Goal: Find specific page/section: Find specific page/section

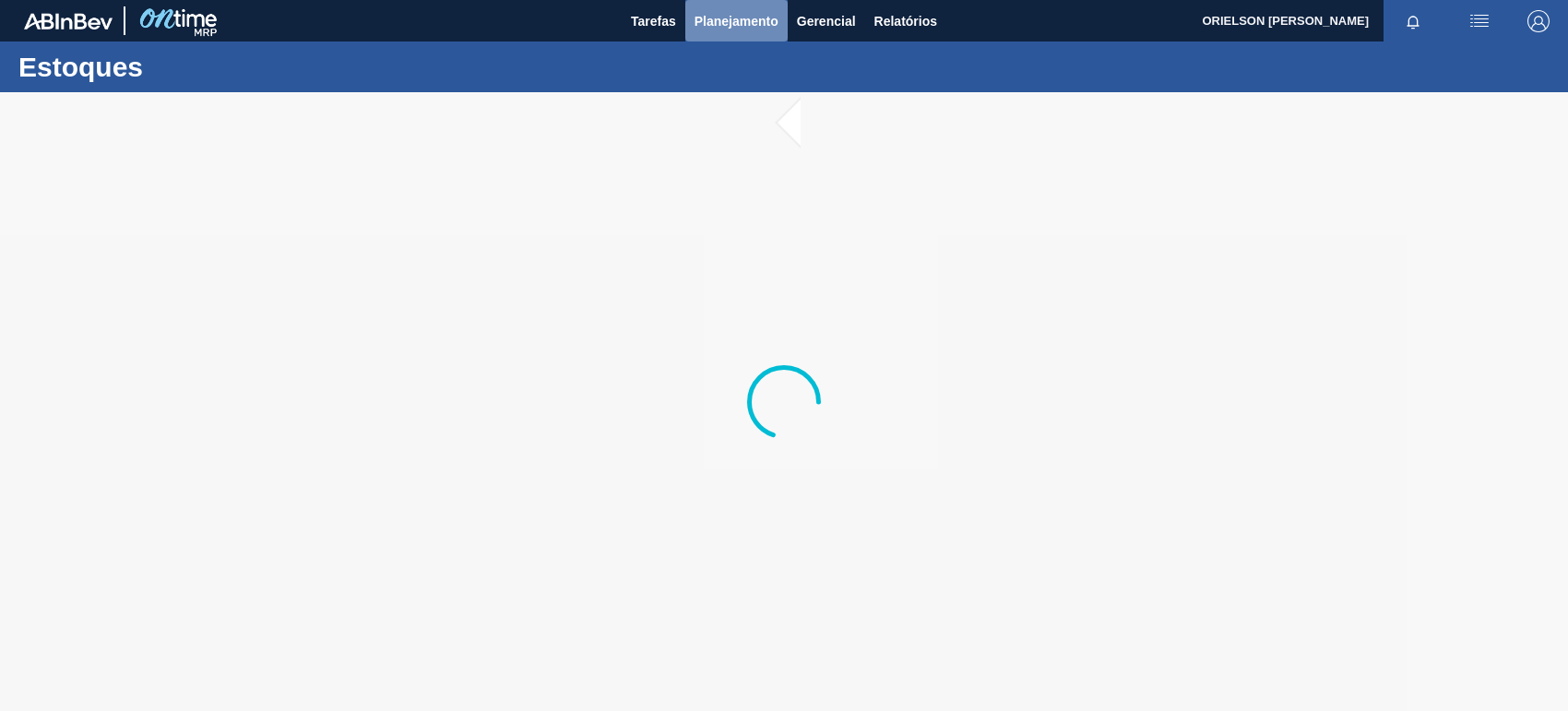
click at [749, 34] on button "Planejamento" at bounding box center [736, 21] width 103 height 41
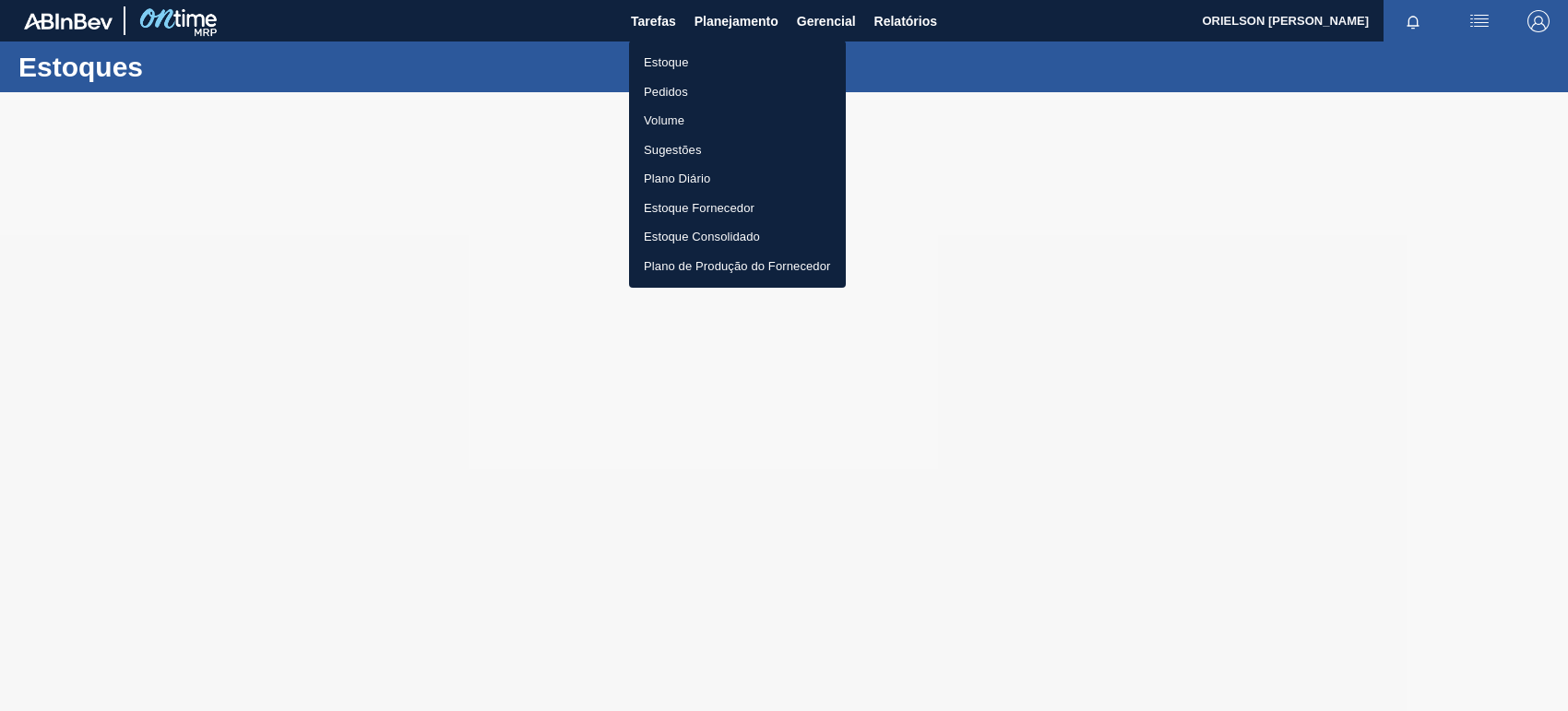
click at [758, 60] on li "Estoque" at bounding box center [738, 63] width 217 height 29
